Goal: Information Seeking & Learning: Learn about a topic

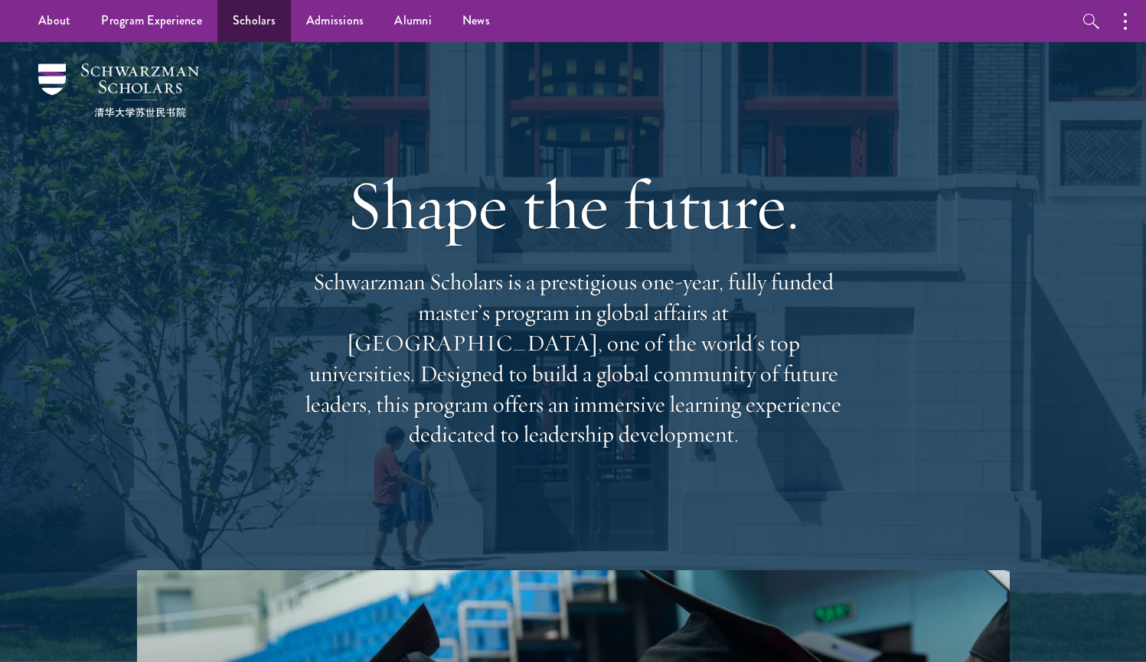
click at [257, 18] on link "Scholars" at bounding box center [253, 21] width 73 height 42
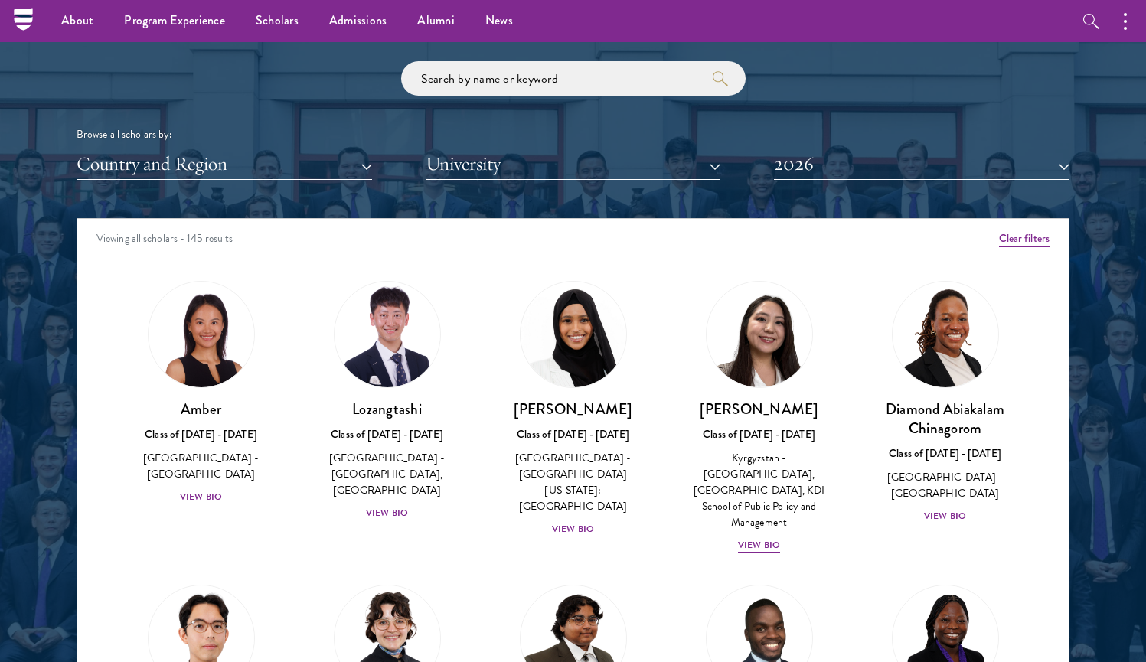
scroll to position [1783, 0]
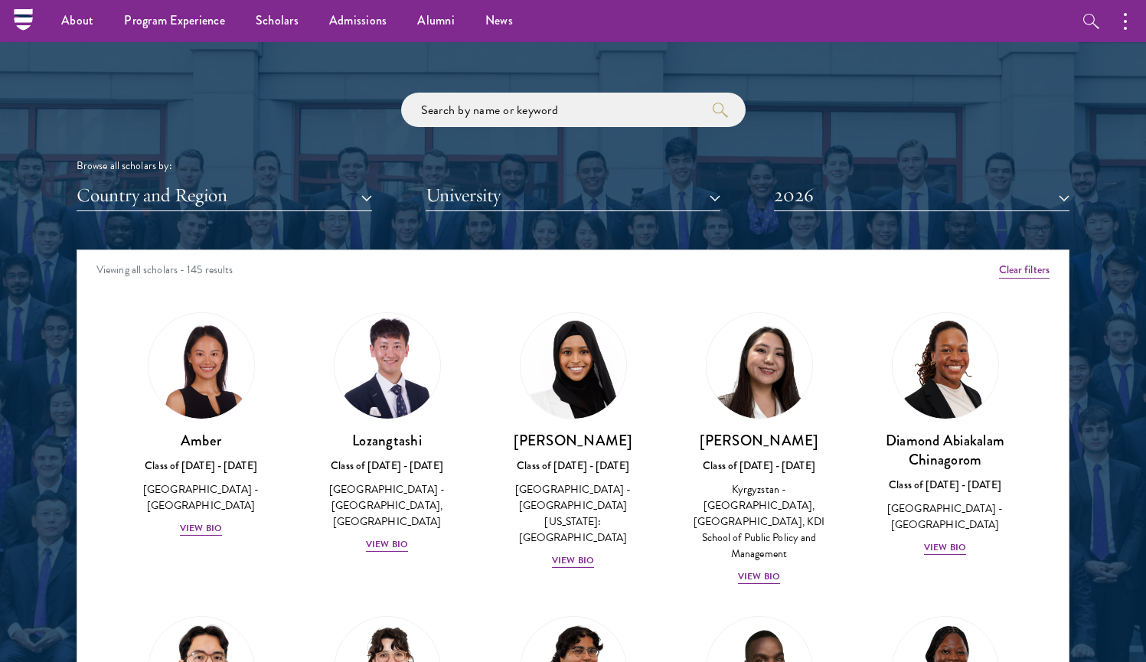
click at [317, 180] on button "Country and Region" at bounding box center [224, 195] width 295 height 31
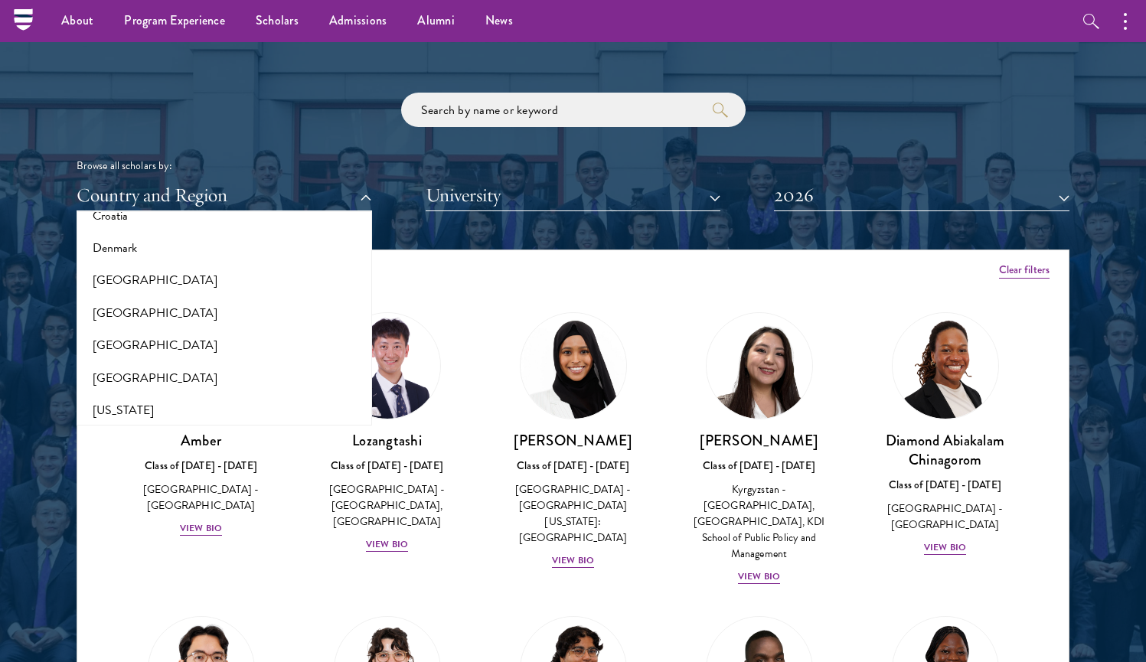
scroll to position [852, 0]
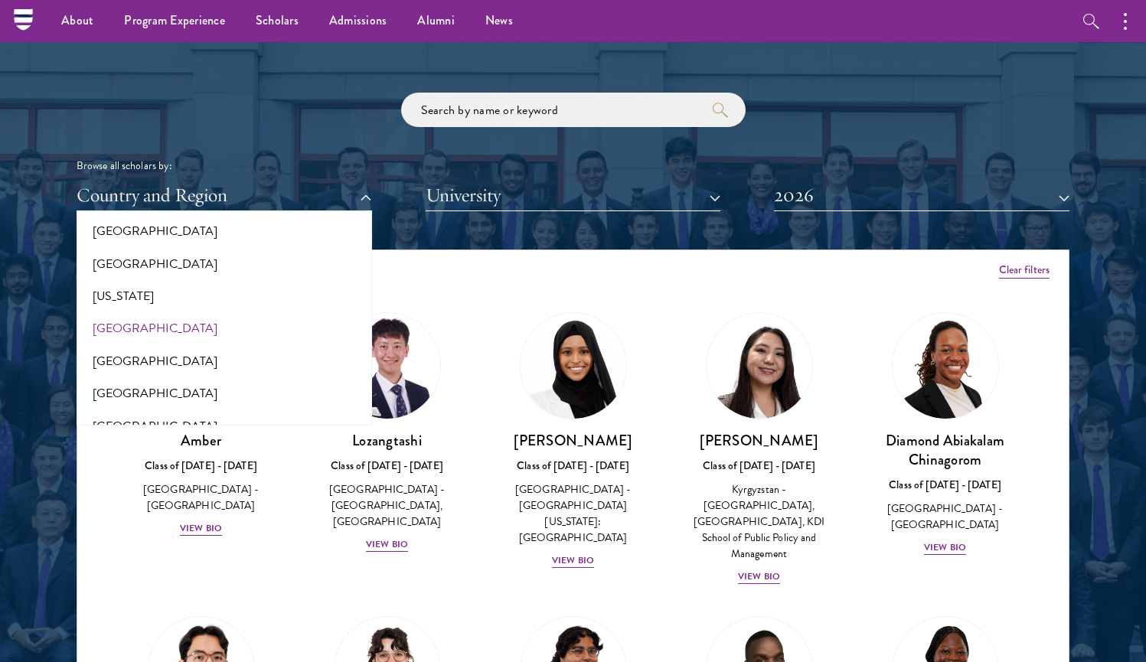
click at [286, 321] on button "[GEOGRAPHIC_DATA]" at bounding box center [224, 328] width 286 height 32
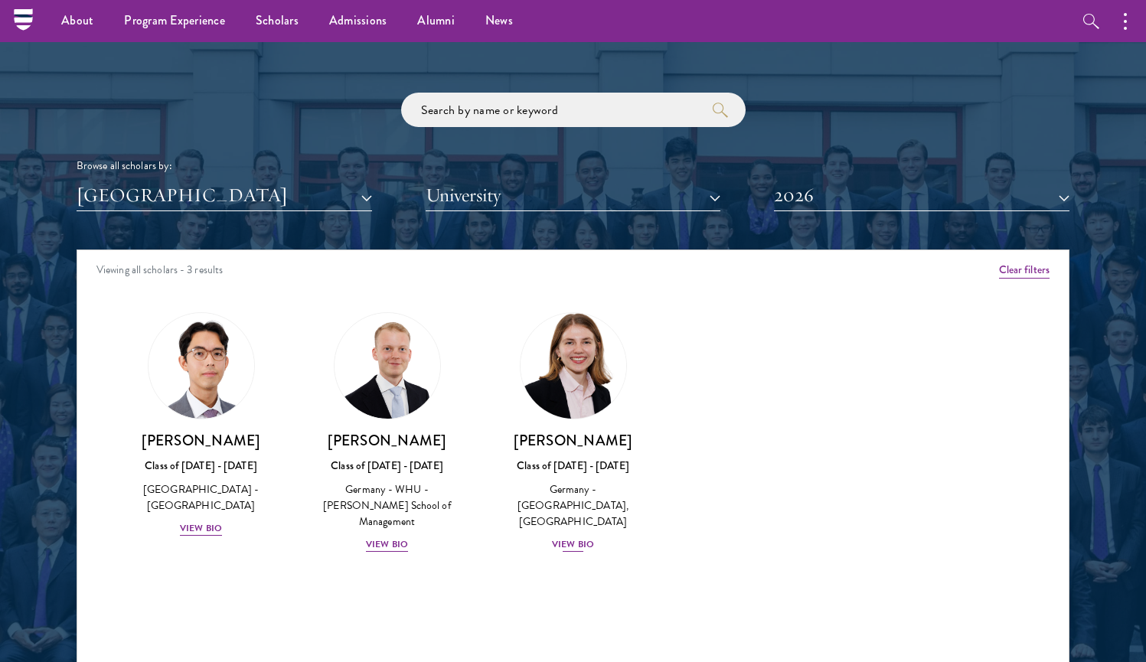
click at [582, 531] on div "[PERSON_NAME] Class of [DATE] - [DATE] [GEOGRAPHIC_DATA] - [GEOGRAPHIC_DATA], […" at bounding box center [572, 492] width 155 height 122
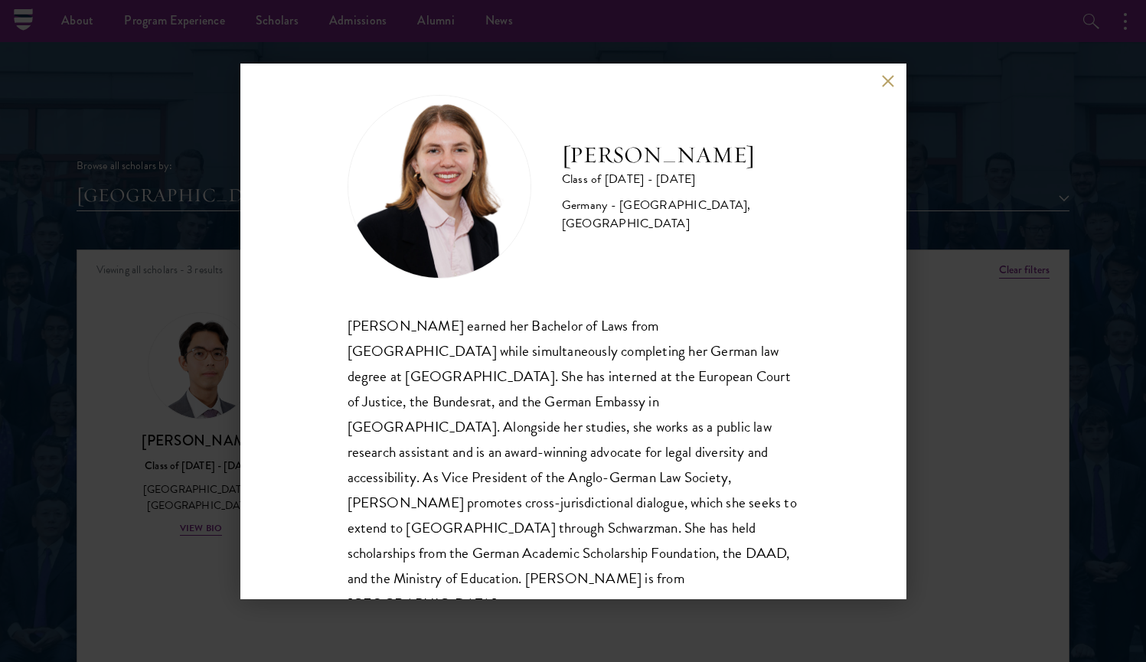
scroll to position [15, 0]
drag, startPoint x: 542, startPoint y: 145, endPoint x: 738, endPoint y: 162, distance: 196.6
click at [738, 162] on div "[PERSON_NAME] Class of [DATE] - [DATE] [GEOGRAPHIC_DATA] - [GEOGRAPHIC_DATA], […" at bounding box center [574, 186] width 452 height 184
copy h2 "[PERSON_NAME]"
click at [882, 83] on button at bounding box center [888, 81] width 13 height 13
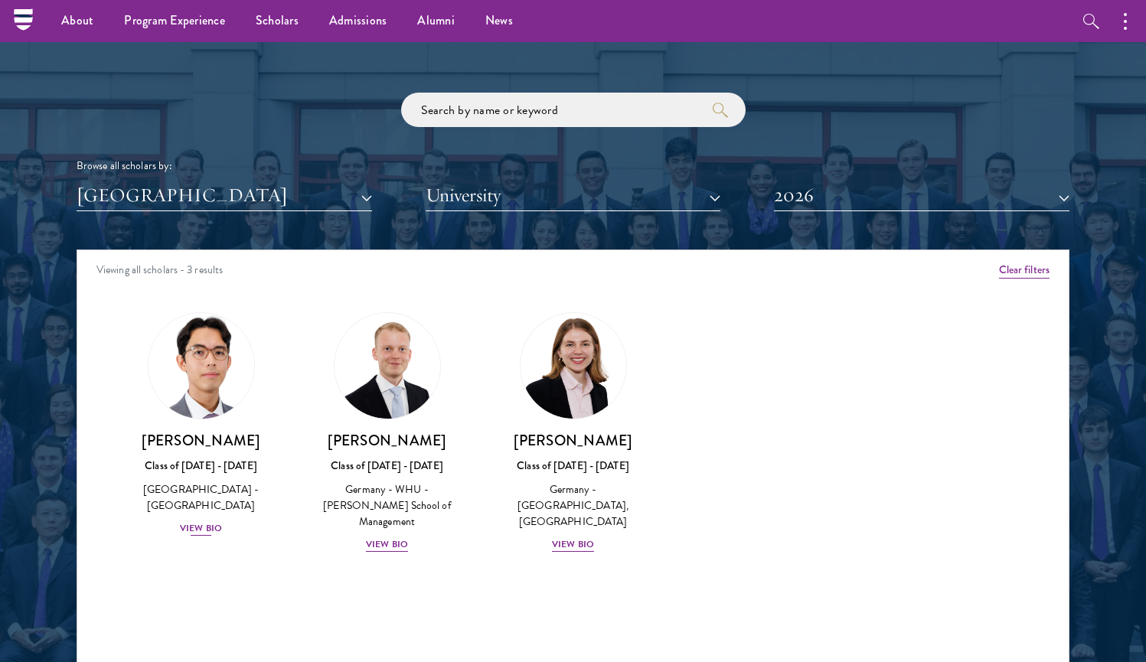
click at [198, 530] on div "[PERSON_NAME] Class of [DATE] - [DATE] [GEOGRAPHIC_DATA] - [GEOGRAPHIC_DATA] [G…" at bounding box center [200, 484] width 155 height 106
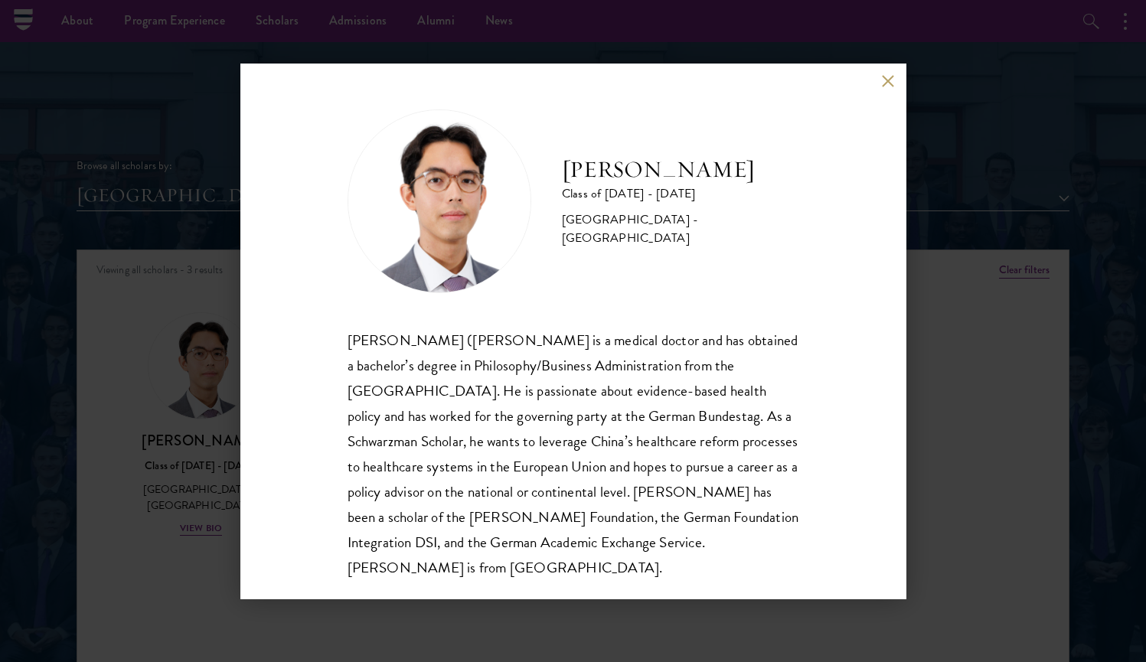
click at [201, 507] on div "[PERSON_NAME] Class of [DATE] - [DATE] [GEOGRAPHIC_DATA] - [GEOGRAPHIC_DATA] [P…" at bounding box center [573, 331] width 1146 height 662
